Goal: Information Seeking & Learning: Learn about a topic

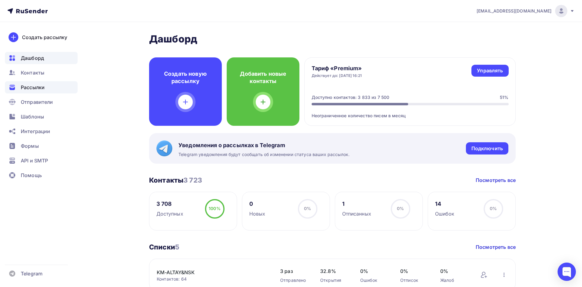
click at [33, 89] on span "Рассылки" at bounding box center [33, 87] width 24 height 7
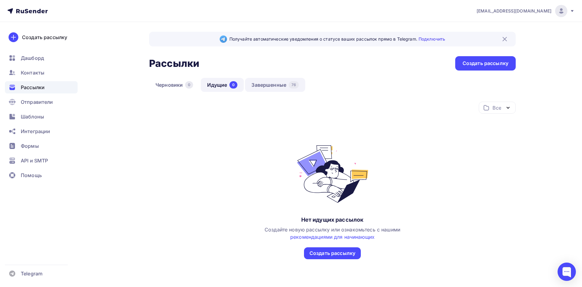
click at [264, 86] on link "Завершенные 76" at bounding box center [275, 85] width 60 height 14
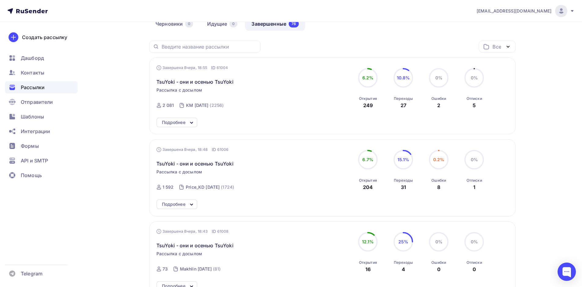
scroll to position [92, 0]
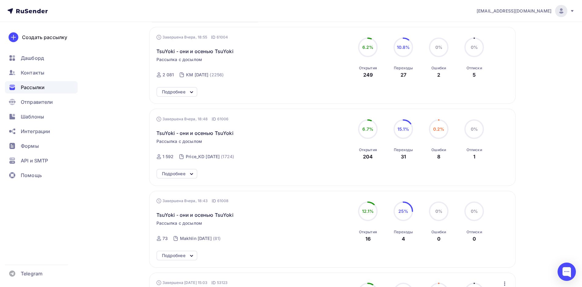
click at [188, 95] on icon at bounding box center [191, 92] width 7 height 7
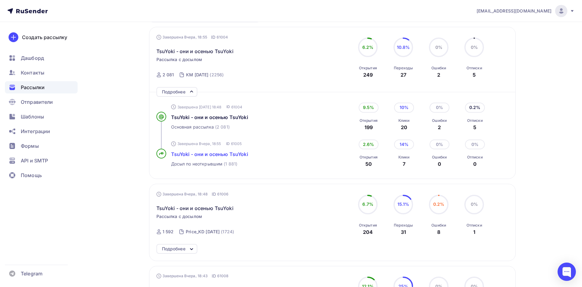
click at [201, 155] on span "TsuYoki - они и осенью TsuYoki" at bounding box center [209, 154] width 77 height 6
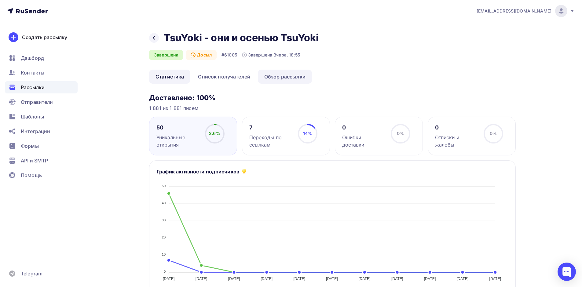
click at [281, 78] on link "Обзор рассылки" at bounding box center [285, 77] width 54 height 14
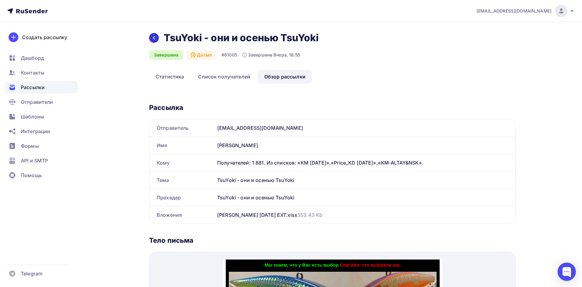
click at [155, 39] on icon at bounding box center [153, 37] width 5 height 5
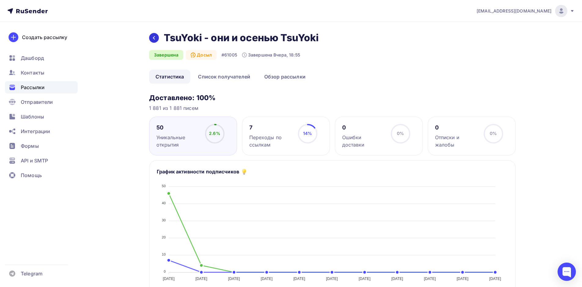
click at [155, 40] on icon at bounding box center [153, 37] width 5 height 5
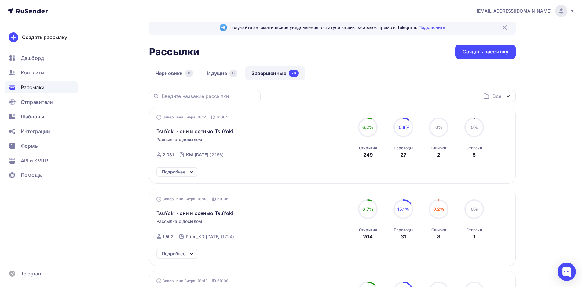
scroll to position [73, 0]
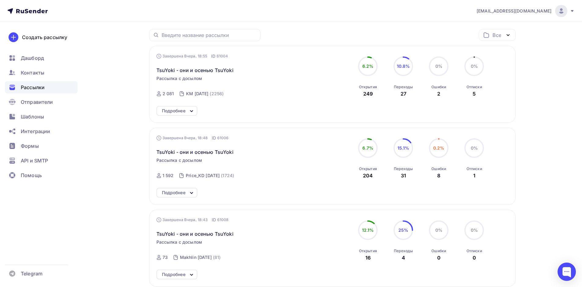
click at [193, 194] on icon at bounding box center [191, 192] width 7 height 7
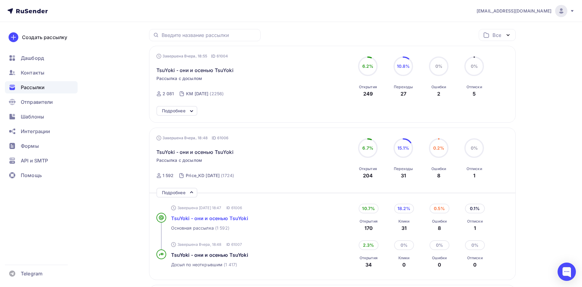
click at [194, 215] on span "TsuYoki - они и осенью TsuYoki" at bounding box center [209, 218] width 77 height 6
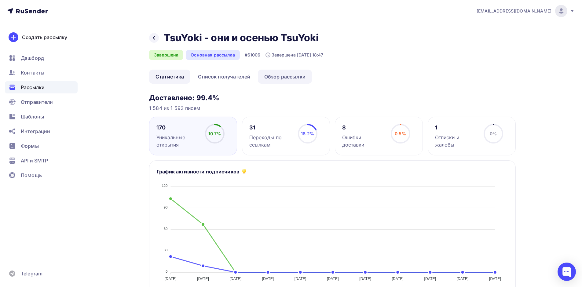
click at [279, 82] on link "Обзор рассылки" at bounding box center [285, 77] width 54 height 14
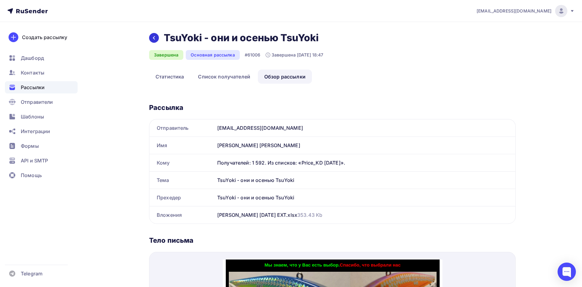
click at [154, 38] on icon at bounding box center [154, 37] width 2 height 3
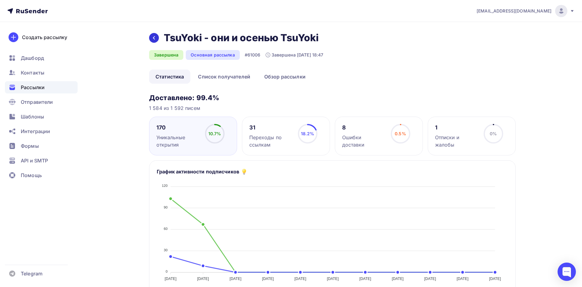
click at [155, 38] on icon at bounding box center [153, 37] width 5 height 5
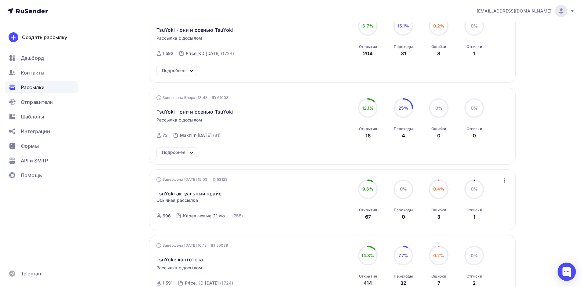
scroll to position [42, 0]
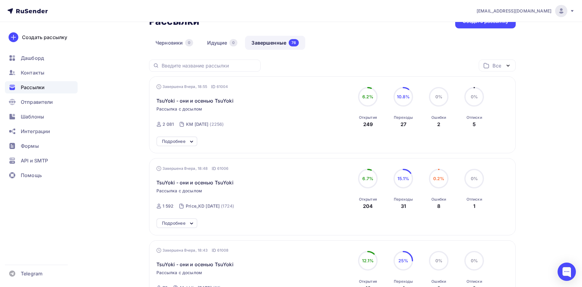
click at [193, 139] on icon at bounding box center [191, 141] width 7 height 7
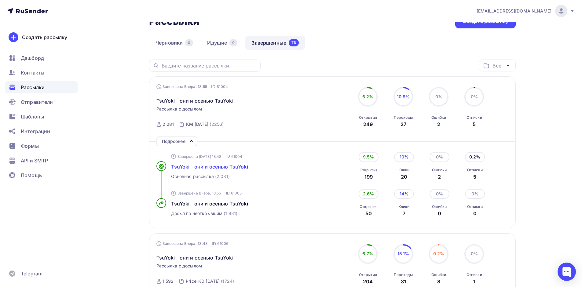
click at [205, 166] on span "TsuYoki - они и осенью TsuYoki" at bounding box center [209, 167] width 77 height 6
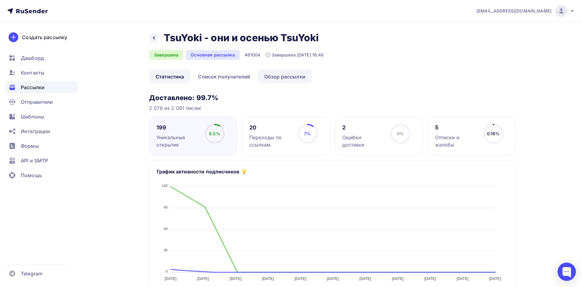
click at [276, 79] on link "Обзор рассылки" at bounding box center [285, 77] width 54 height 14
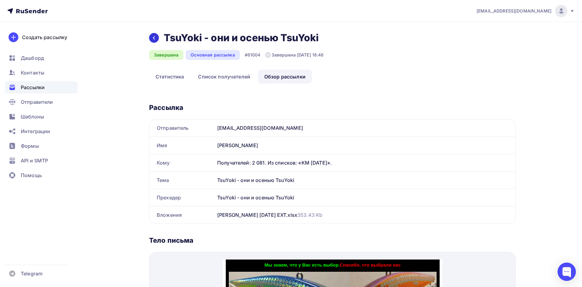
click at [152, 40] on div at bounding box center [154, 38] width 10 height 10
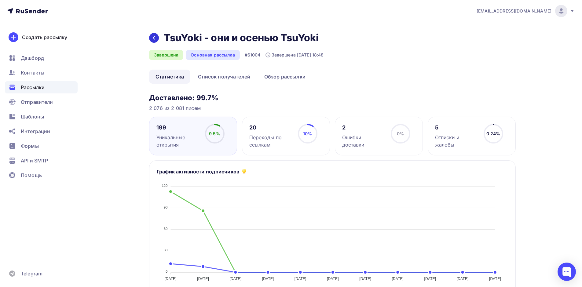
click at [154, 38] on icon at bounding box center [153, 37] width 5 height 5
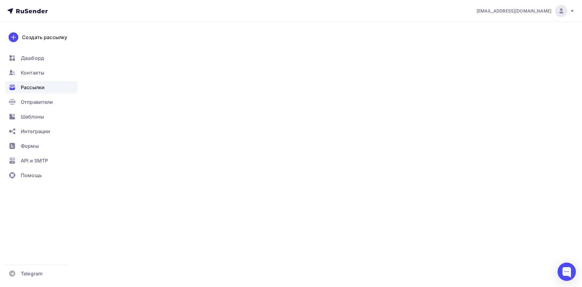
scroll to position [12, 0]
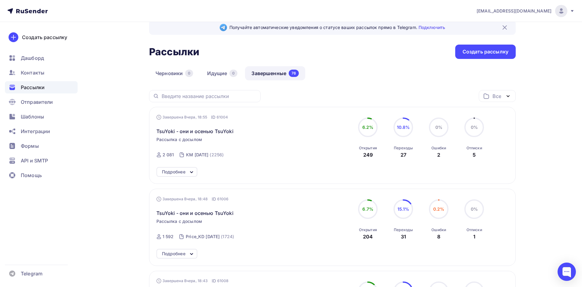
click at [192, 171] on icon at bounding box center [191, 172] width 7 height 7
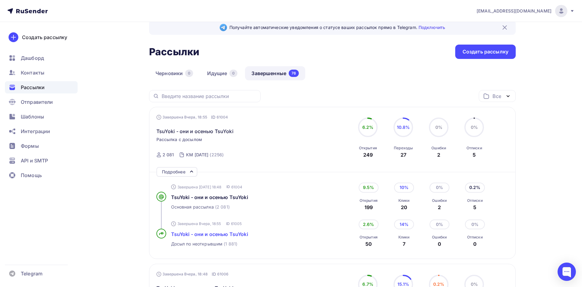
click at [202, 235] on span "TsuYoki - они и осенью TsuYoki" at bounding box center [209, 234] width 77 height 6
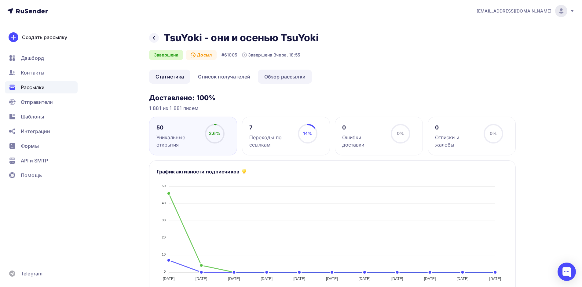
click at [281, 74] on link "Обзор рассылки" at bounding box center [285, 77] width 54 height 14
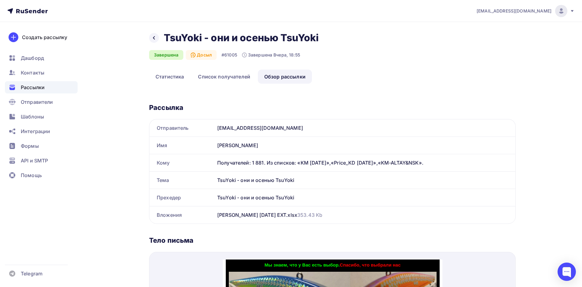
click at [27, 90] on span "Рассылки" at bounding box center [33, 87] width 24 height 7
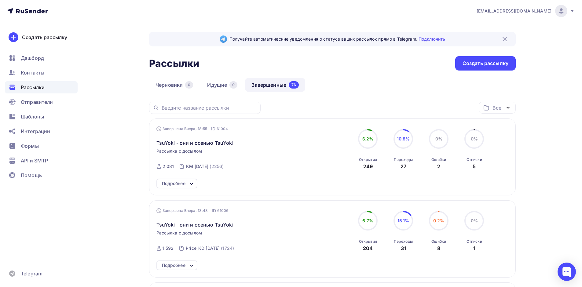
scroll to position [61, 0]
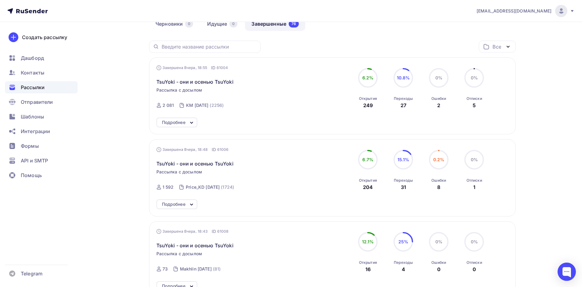
click at [178, 200] on div "Подробнее" at bounding box center [176, 204] width 41 height 10
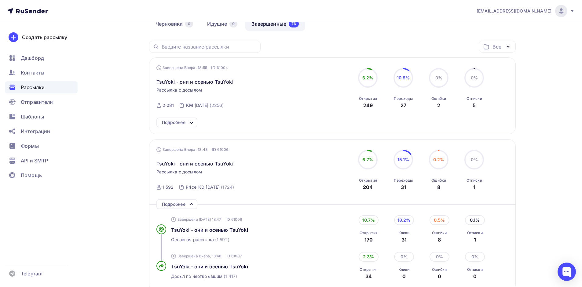
scroll to position [122, 0]
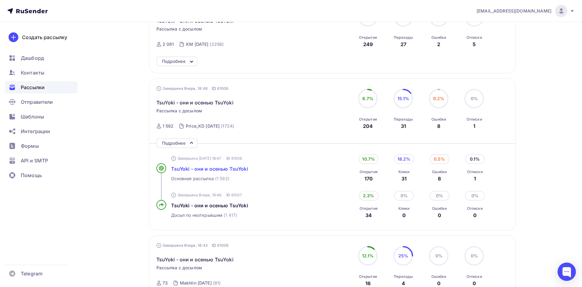
click at [198, 170] on span "TsuYoki - они и осенью TsuYoki" at bounding box center [209, 169] width 77 height 6
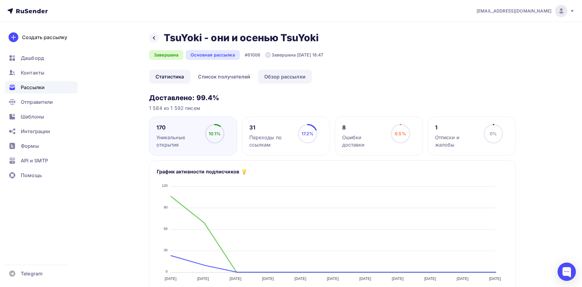
click at [284, 80] on link "Обзор рассылки" at bounding box center [285, 77] width 54 height 14
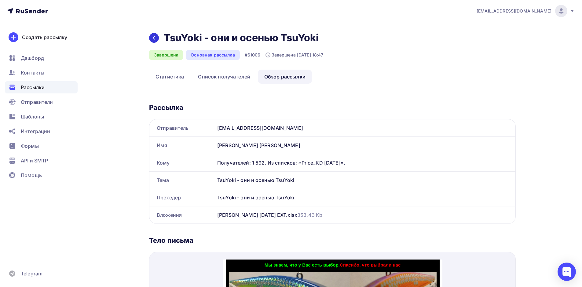
click at [154, 38] on icon at bounding box center [153, 37] width 5 height 5
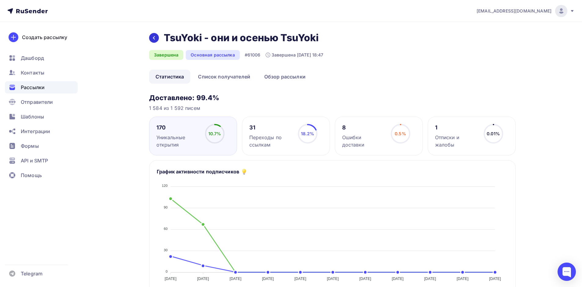
click at [154, 38] on icon at bounding box center [153, 37] width 5 height 5
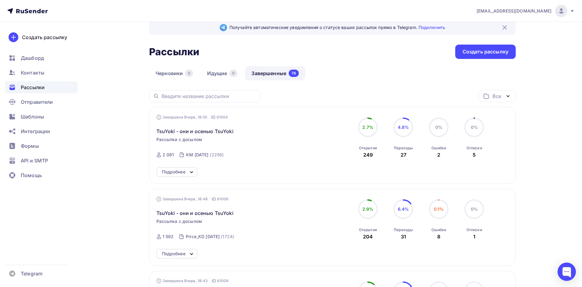
scroll to position [73, 0]
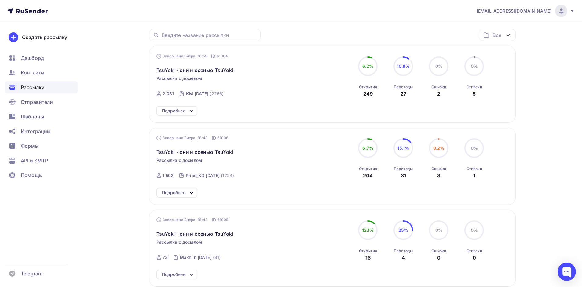
click at [188, 109] on icon at bounding box center [191, 110] width 7 height 7
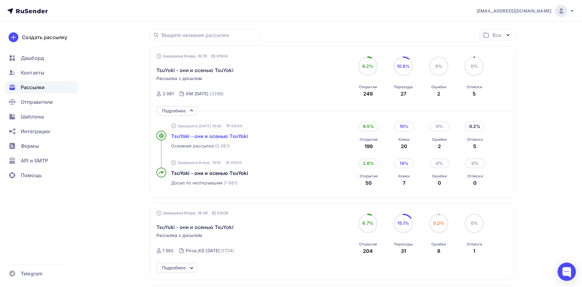
click at [198, 135] on span "TsuYoki - они и осенью TsuYoki" at bounding box center [209, 136] width 77 height 6
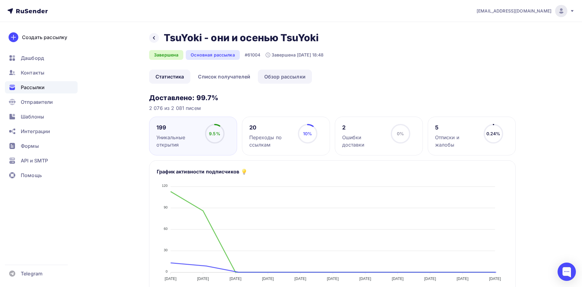
click at [275, 78] on link "Обзор рассылки" at bounding box center [285, 77] width 54 height 14
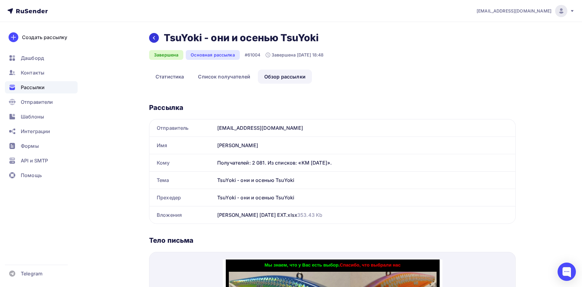
click at [154, 38] on icon at bounding box center [153, 37] width 5 height 5
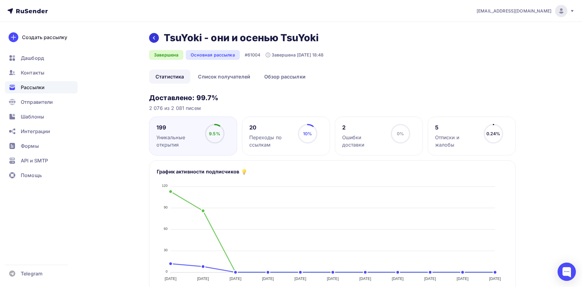
click at [155, 36] on icon at bounding box center [153, 37] width 5 height 5
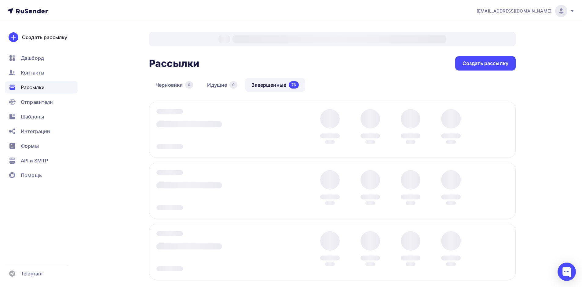
scroll to position [12, 0]
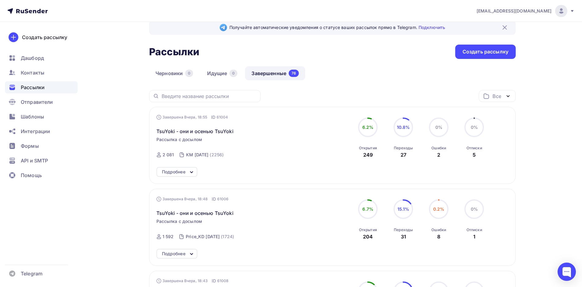
click at [188, 170] on icon at bounding box center [191, 172] width 7 height 7
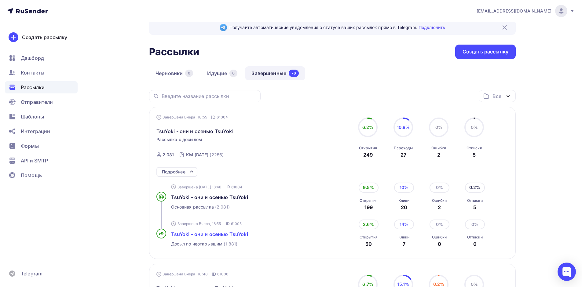
click at [195, 233] on span "TsuYoki - они и осенью TsuYoki" at bounding box center [209, 234] width 77 height 6
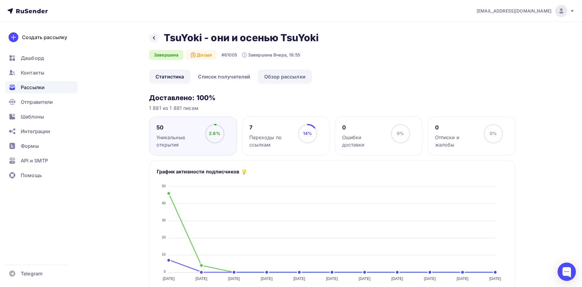
click at [274, 77] on link "Обзор рассылки" at bounding box center [285, 77] width 54 height 14
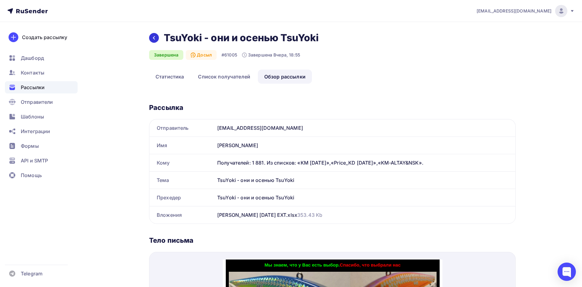
click at [157, 37] on div at bounding box center [154, 38] width 10 height 10
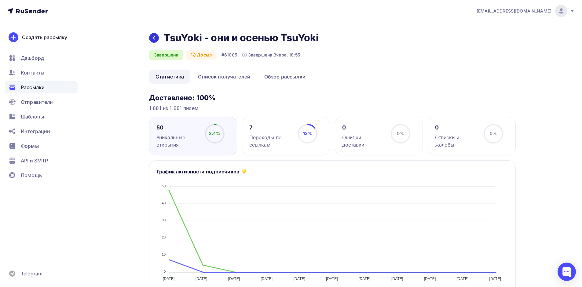
click at [150, 38] on div at bounding box center [154, 38] width 10 height 10
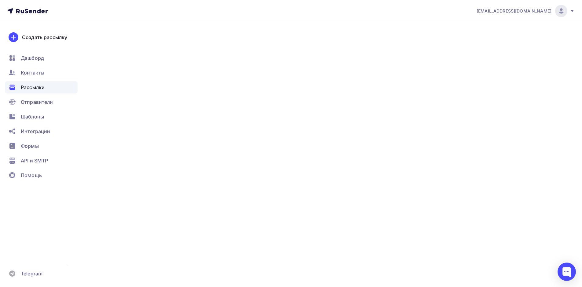
scroll to position [12, 0]
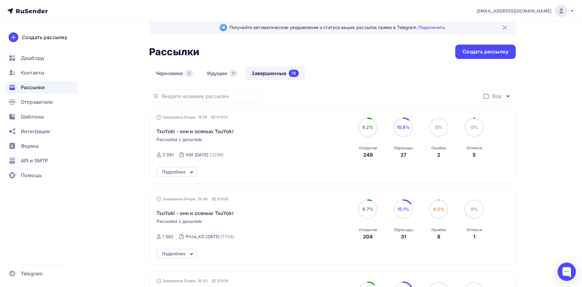
click at [187, 253] on div "Подробнее" at bounding box center [176, 254] width 41 height 10
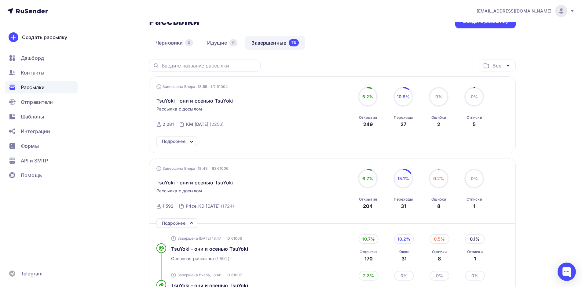
scroll to position [103, 0]
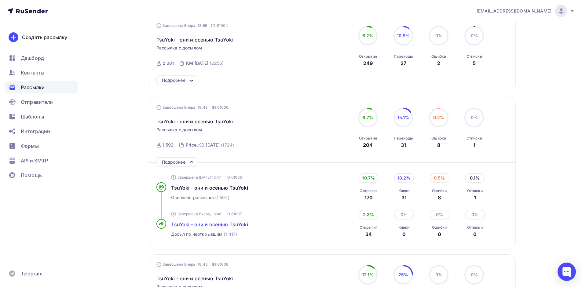
click at [202, 223] on span "TsuYoki - они и осенью TsuYoki" at bounding box center [209, 224] width 77 height 6
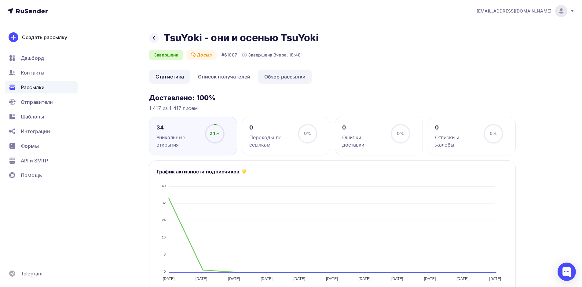
click at [278, 76] on link "Обзор рассылки" at bounding box center [285, 77] width 54 height 14
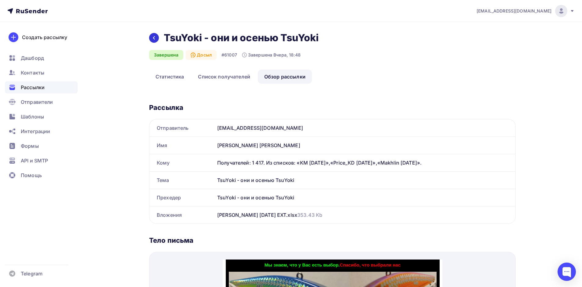
click at [154, 40] on icon at bounding box center [153, 37] width 5 height 5
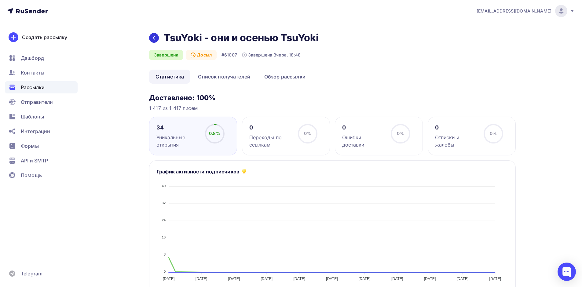
click at [154, 40] on icon at bounding box center [153, 37] width 5 height 5
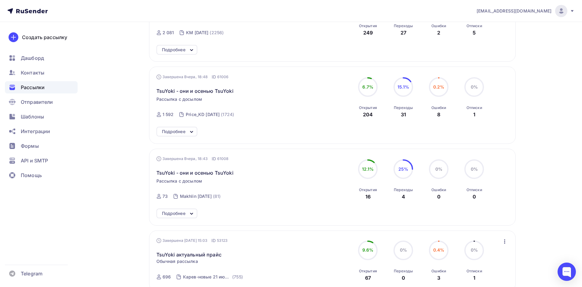
scroll to position [164, 0]
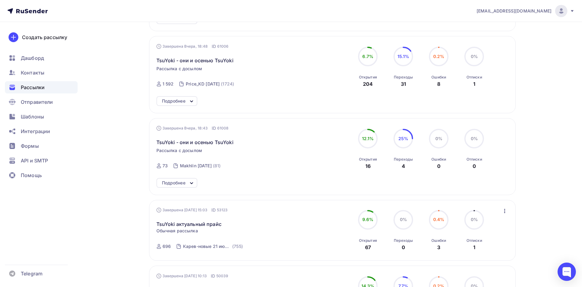
click at [189, 184] on icon at bounding box center [191, 183] width 7 height 7
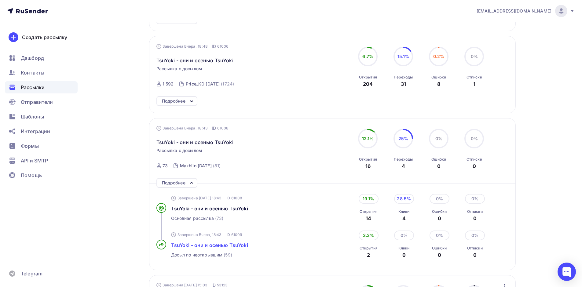
click at [200, 247] on span "TsuYoki - они и осенью TsuYoki" at bounding box center [209, 245] width 77 height 6
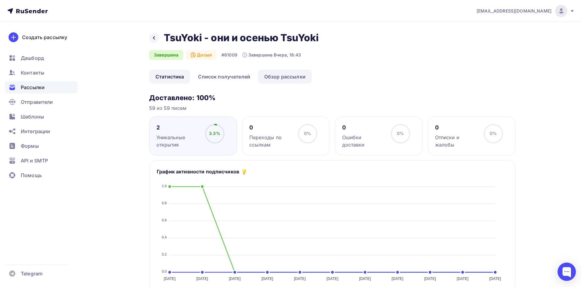
click at [285, 78] on link "Обзор рассылки" at bounding box center [285, 77] width 54 height 14
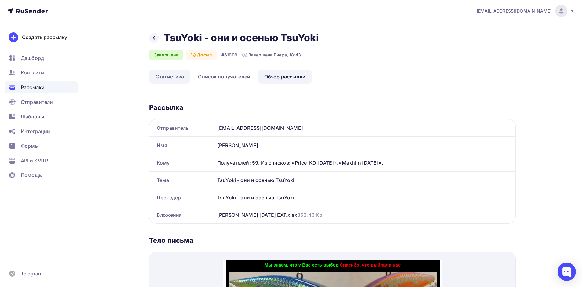
click at [162, 80] on link "Статистика" at bounding box center [169, 77] width 41 height 14
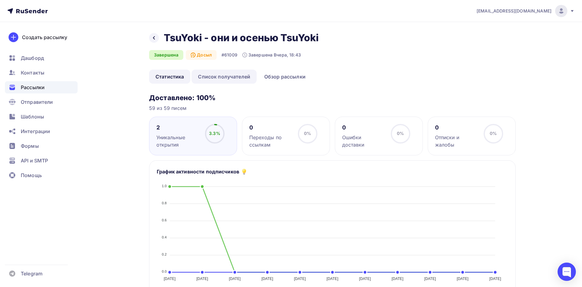
click at [218, 79] on link "Список получателей" at bounding box center [223, 77] width 65 height 14
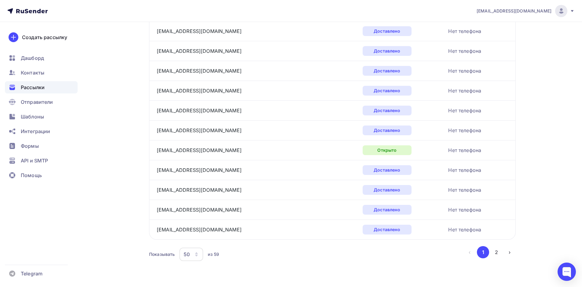
scroll to position [944, 0]
click at [492, 255] on button "2" at bounding box center [496, 252] width 12 height 12
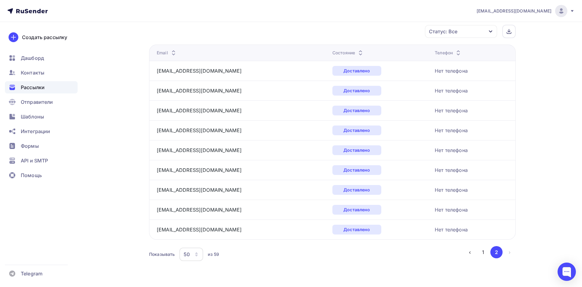
scroll to position [0, 0]
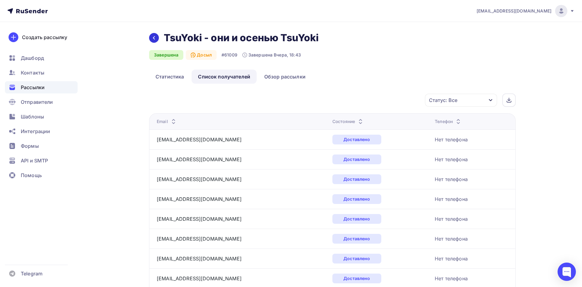
click at [153, 38] on icon at bounding box center [154, 37] width 2 height 3
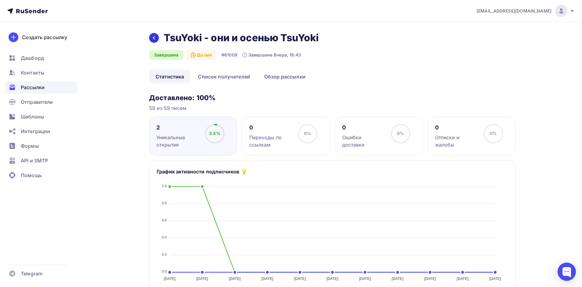
click at [153, 38] on icon at bounding box center [154, 37] width 2 height 3
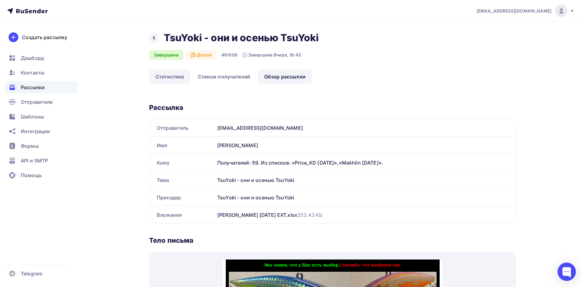
click at [169, 74] on link "Статистика" at bounding box center [169, 77] width 41 height 14
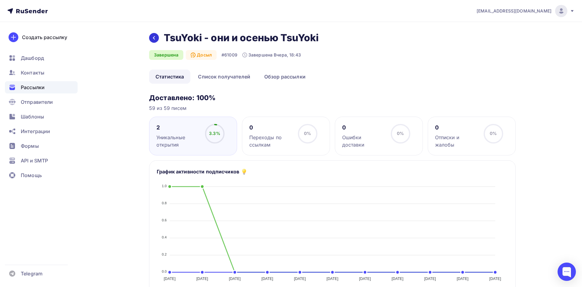
click at [155, 39] on icon at bounding box center [153, 37] width 5 height 5
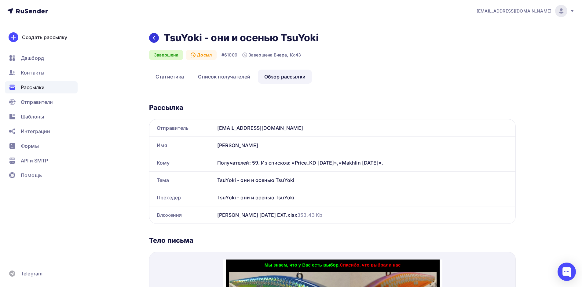
click at [152, 40] on icon at bounding box center [153, 37] width 5 height 5
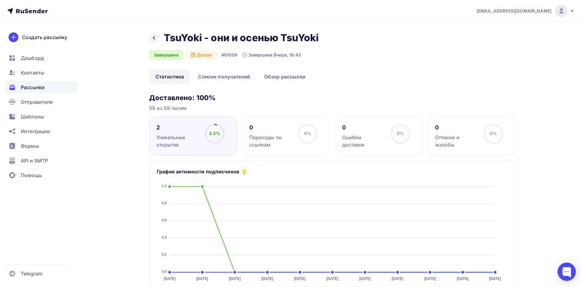
click at [39, 89] on span "Рассылки" at bounding box center [33, 87] width 24 height 7
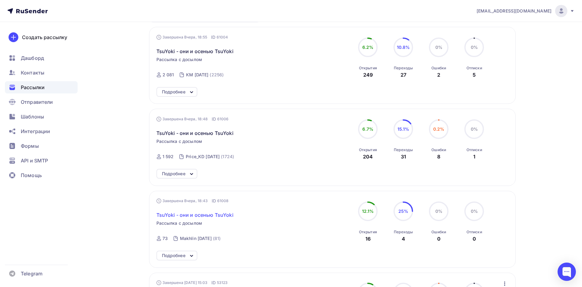
scroll to position [61, 0]
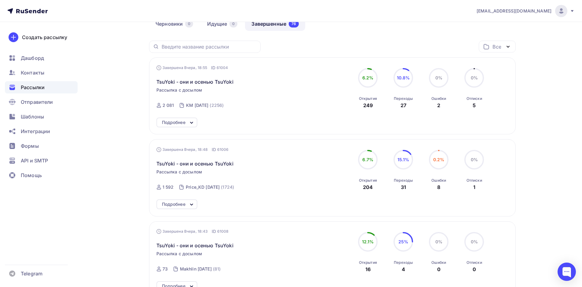
click at [188, 206] on icon at bounding box center [191, 204] width 7 height 7
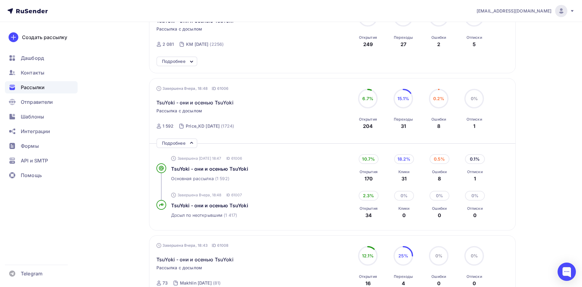
scroll to position [153, 0]
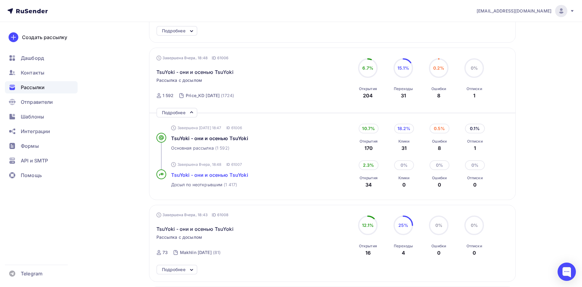
click at [213, 176] on span "TsuYoki - они и осенью TsuYoki" at bounding box center [209, 175] width 77 height 6
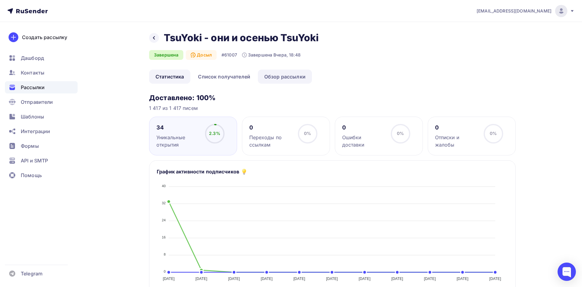
click at [275, 78] on link "Обзор рассылки" at bounding box center [285, 77] width 54 height 14
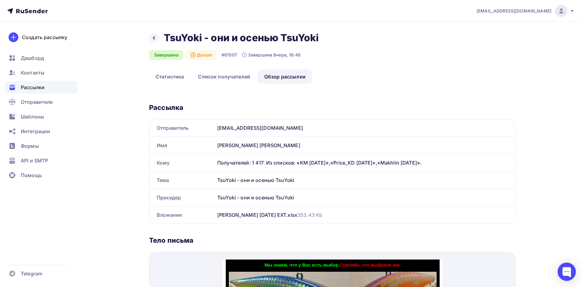
click at [41, 88] on span "Рассылки" at bounding box center [33, 87] width 24 height 7
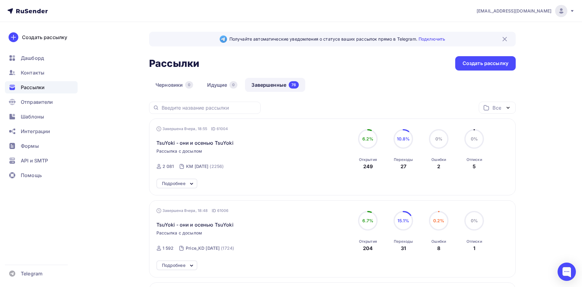
click at [187, 183] on div "Подробнее" at bounding box center [176, 184] width 41 height 10
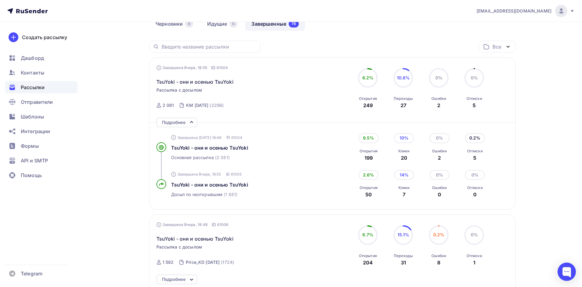
scroll to position [122, 0]
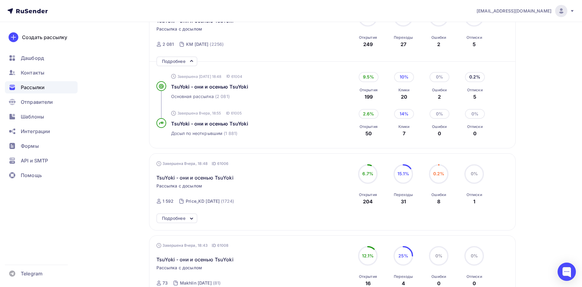
click at [189, 218] on icon at bounding box center [191, 218] width 7 height 7
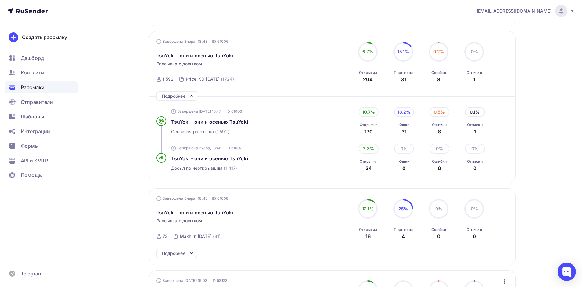
scroll to position [275, 0]
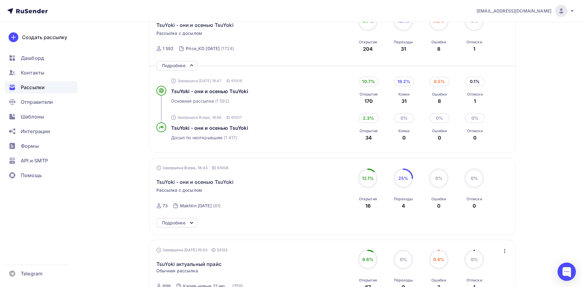
click at [190, 224] on icon at bounding box center [191, 222] width 7 height 7
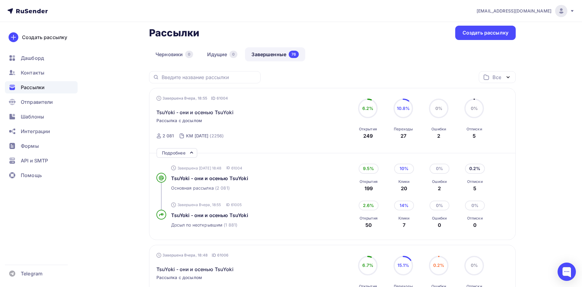
scroll to position [0, 0]
